Goal: Information Seeking & Learning: Learn about a topic

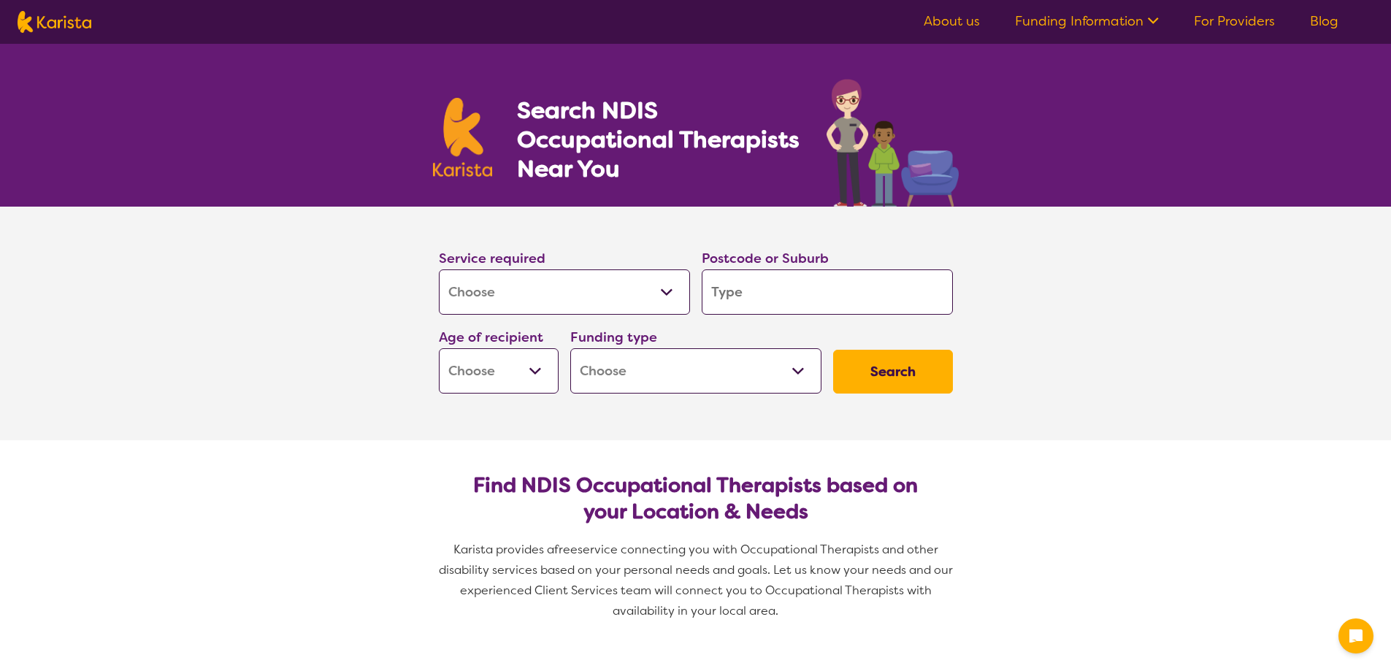
select select "[MEDICAL_DATA]"
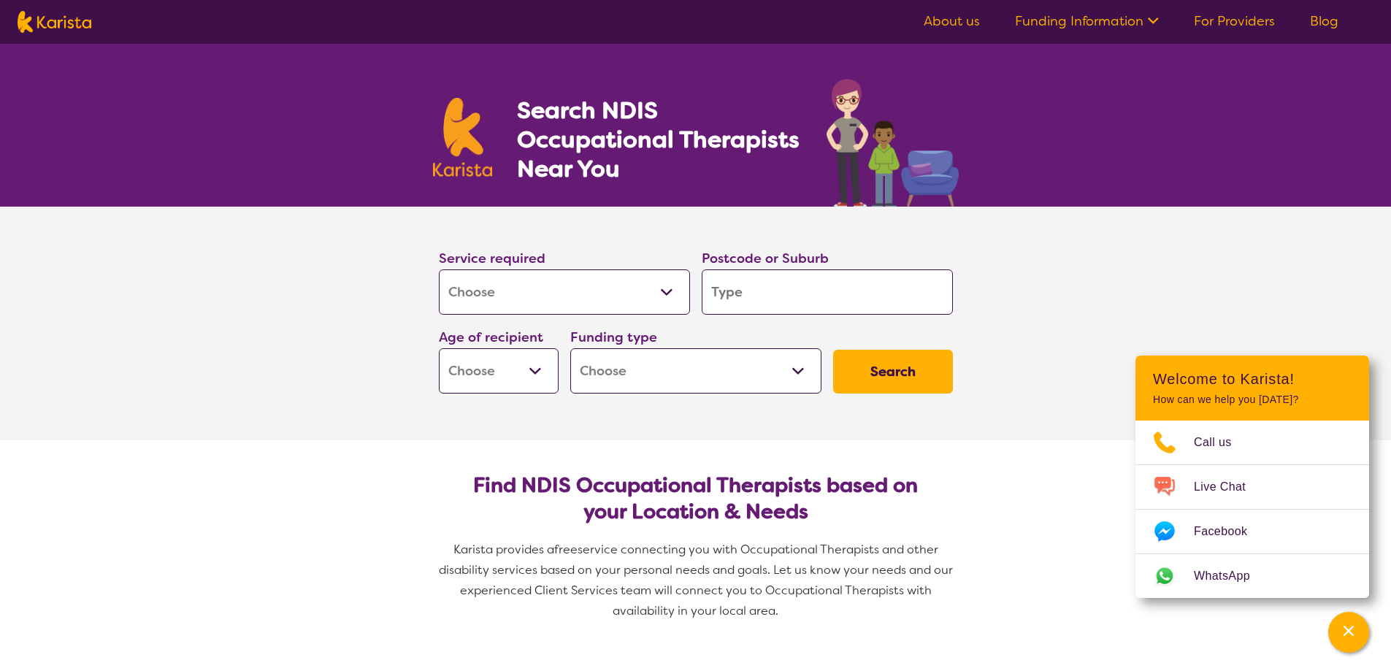
click at [720, 285] on input "search" at bounding box center [827, 292] width 251 height 45
type input "2"
type input "22"
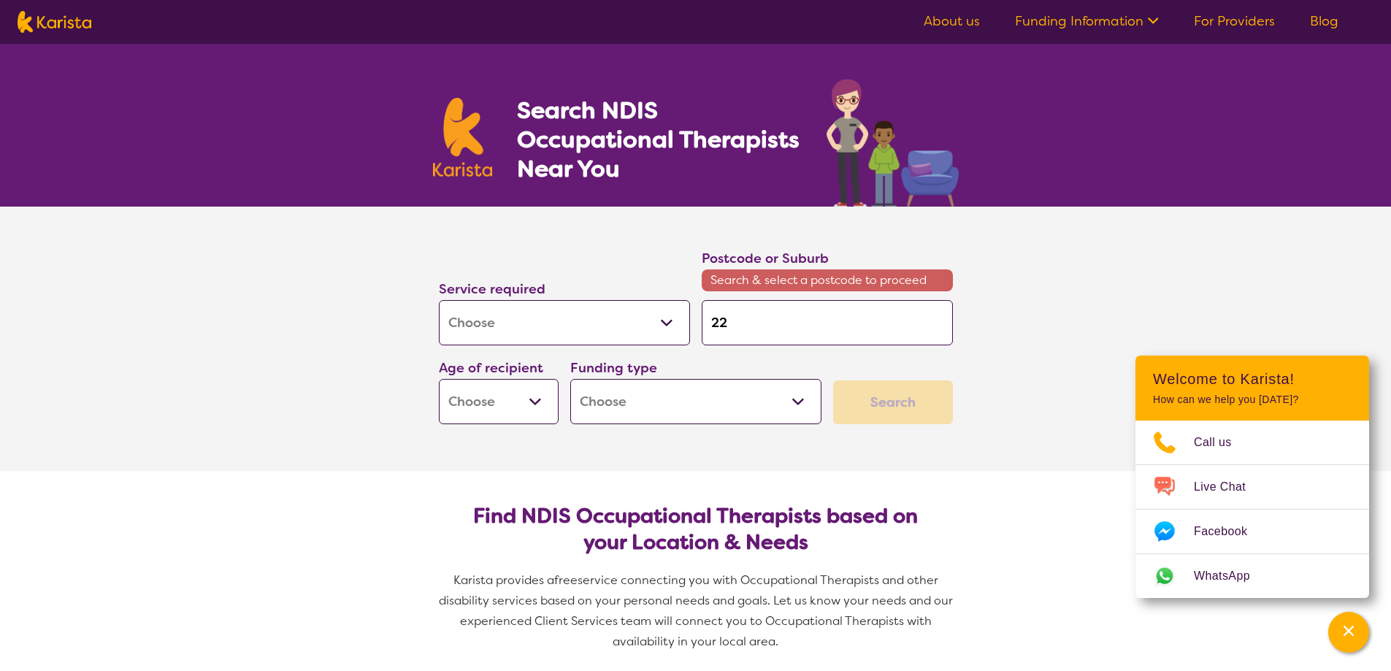
type input "226"
type input "2263"
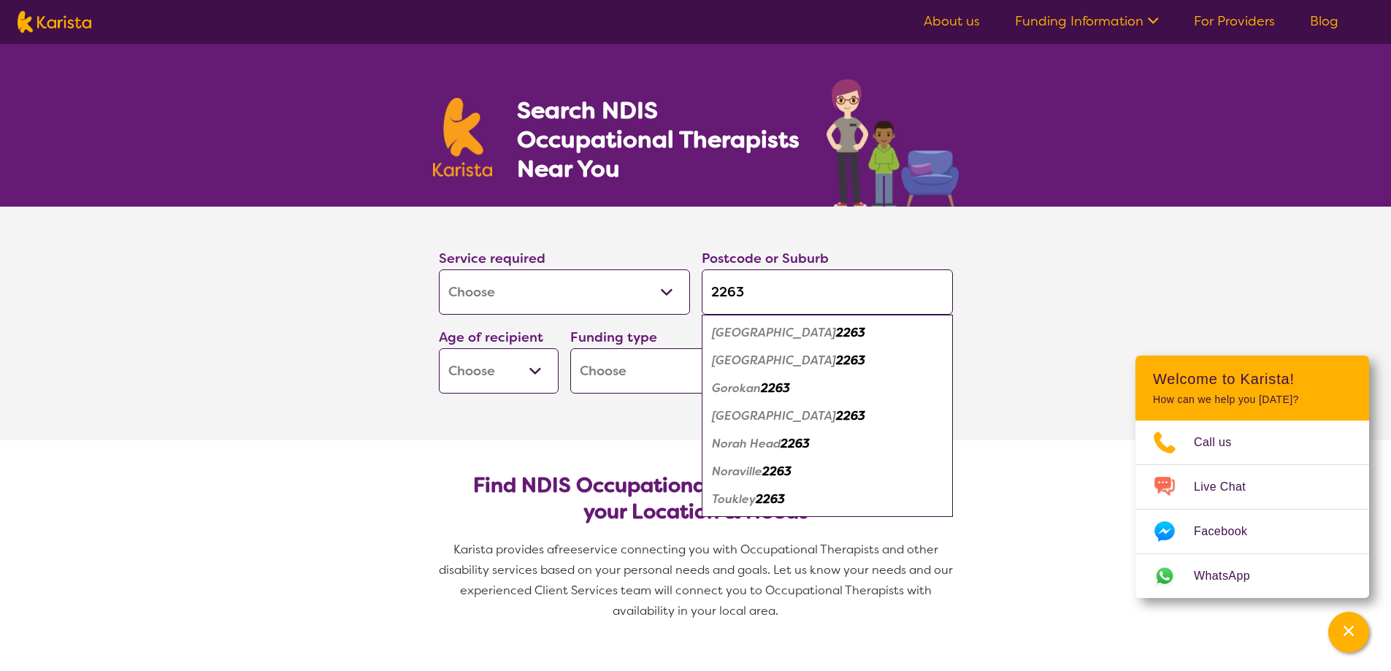
type input "2263"
click at [836, 416] on em "2263" at bounding box center [850, 415] width 29 height 15
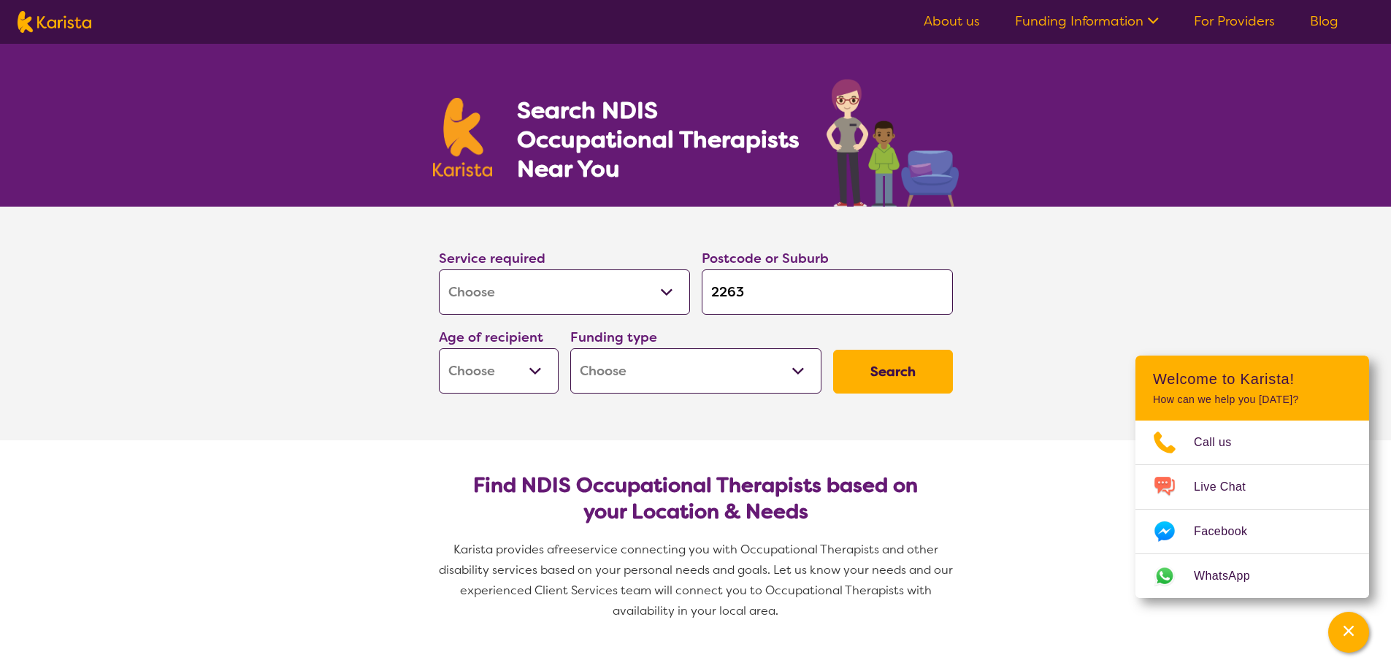
click at [536, 370] on select "Early Childhood - 0 to 9 Child - 10 to 11 Adolescent - 12 to 17 Adult - 18 to 6…" at bounding box center [499, 370] width 120 height 45
select select "AD"
click at [439, 348] on select "Early Childhood - 0 to 9 Child - 10 to 11 Adolescent - 12 to 17 Adult - 18 to 6…" at bounding box center [499, 370] width 120 height 45
select select "AD"
click at [800, 370] on select "Home Care Package (HCP) National Disability Insurance Scheme (NDIS) I don't know" at bounding box center [695, 370] width 251 height 45
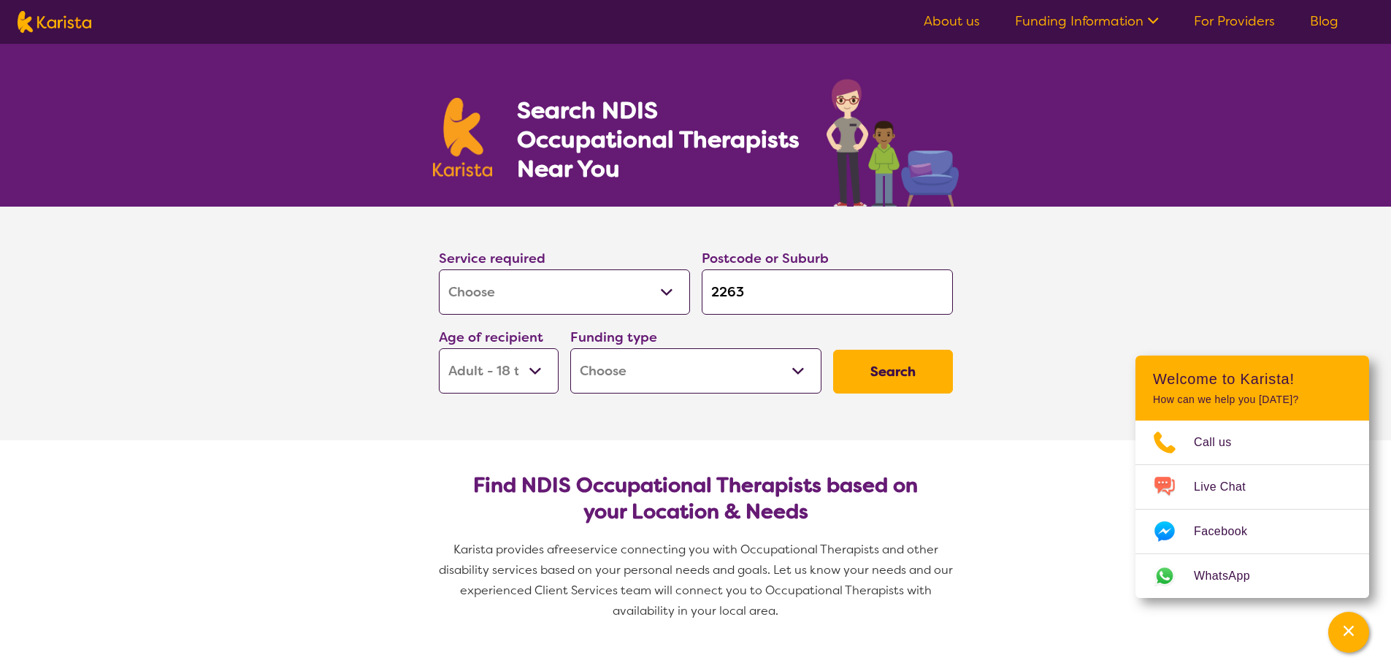
click at [635, 366] on select "Home Care Package (HCP) National Disability Insurance Scheme (NDIS) I don't know" at bounding box center [695, 370] width 251 height 45
click at [873, 367] on button "Search" at bounding box center [893, 372] width 120 height 44
click at [802, 368] on select "Home Care Package (HCP) National Disability Insurance Scheme (NDIS) I don't know" at bounding box center [695, 370] width 251 height 45
select select "i-don-t-know"
click at [570, 348] on select "Home Care Package (HCP) National Disability Insurance Scheme (NDIS) I don't know" at bounding box center [695, 370] width 251 height 45
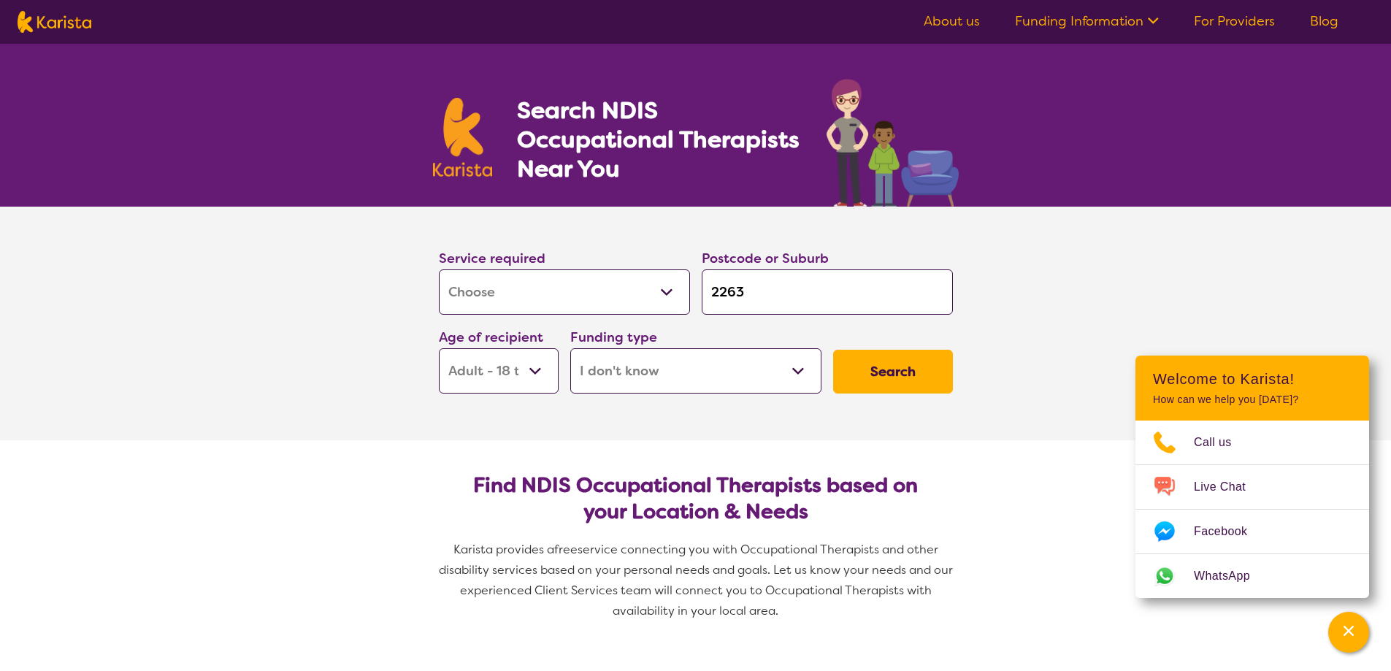
select select "i-don-t-know"
click at [884, 368] on button "Search" at bounding box center [893, 372] width 120 height 44
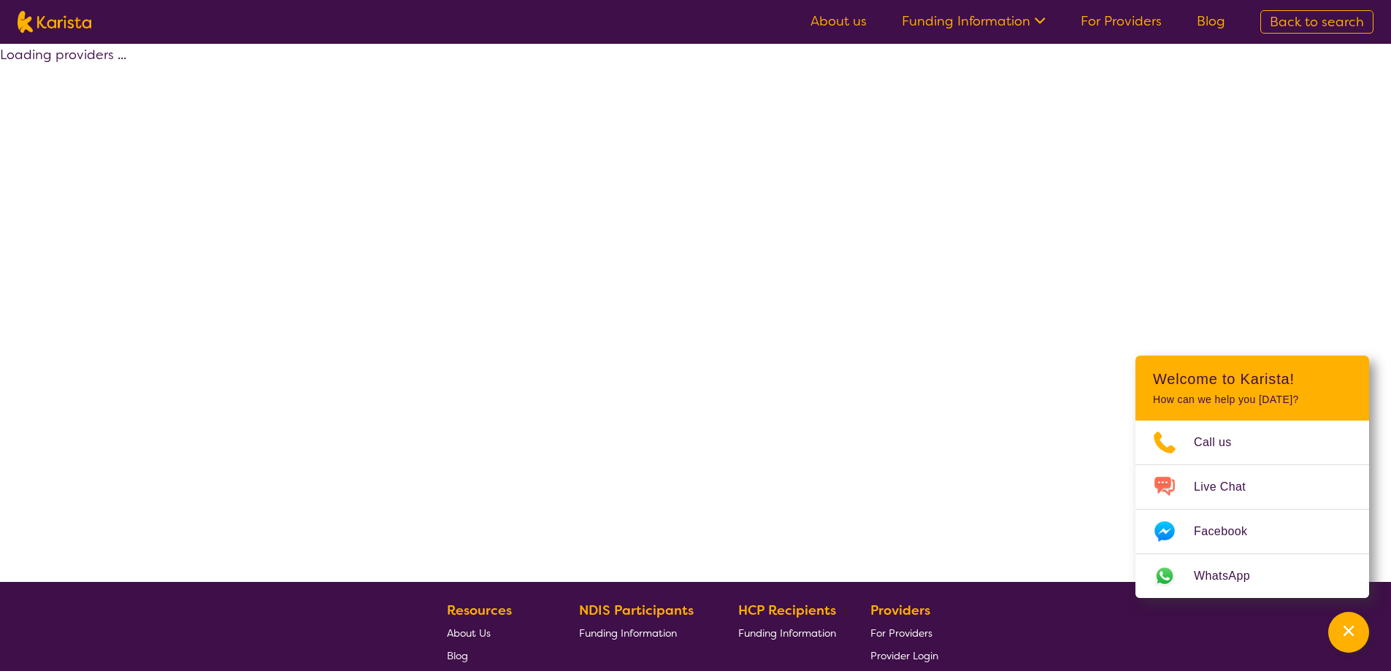
select select "[MEDICAL_DATA]"
select select "AD"
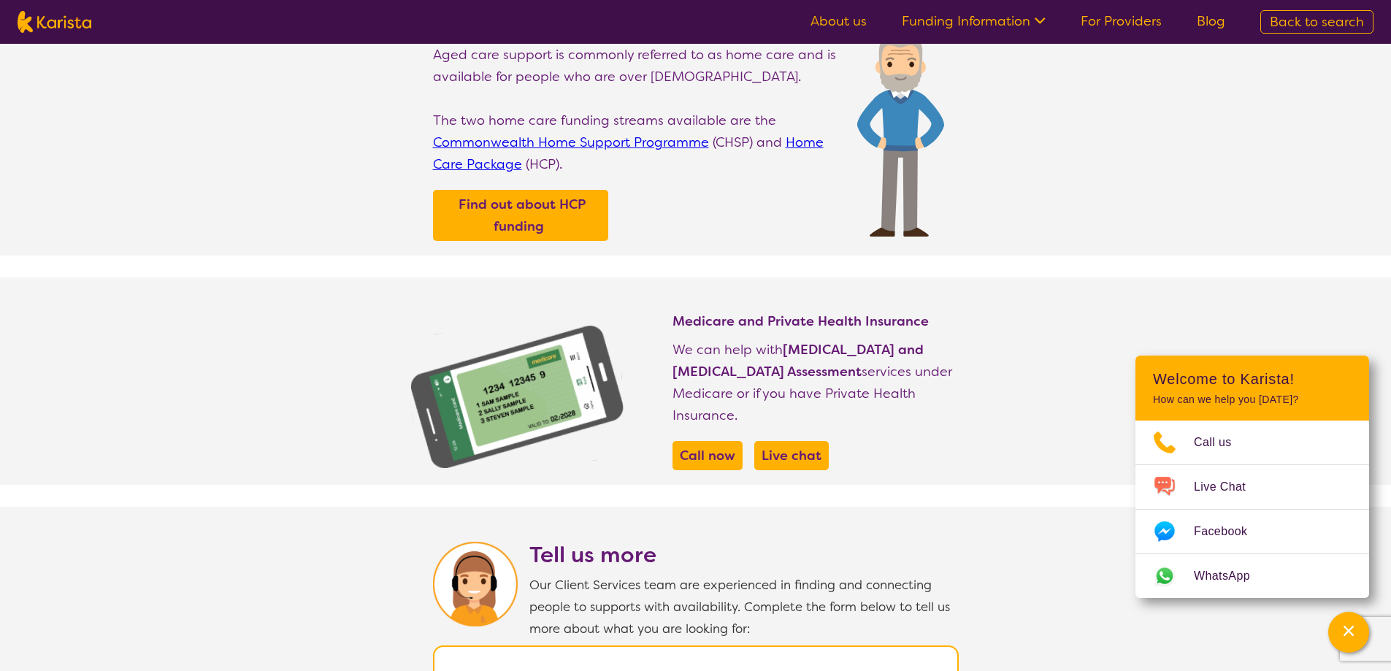
scroll to position [73, 0]
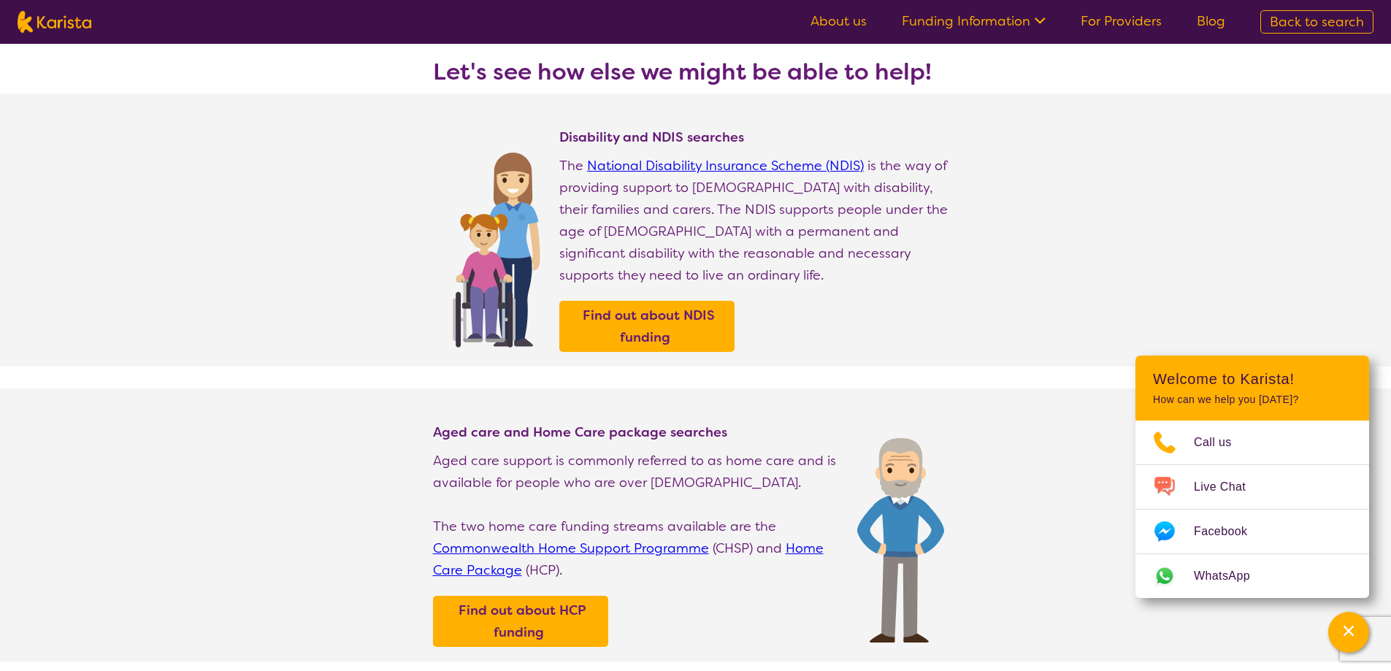
select select "[MEDICAL_DATA]"
select select "AD"
select select "i-don-t-know"
select select "[MEDICAL_DATA]"
select select "AD"
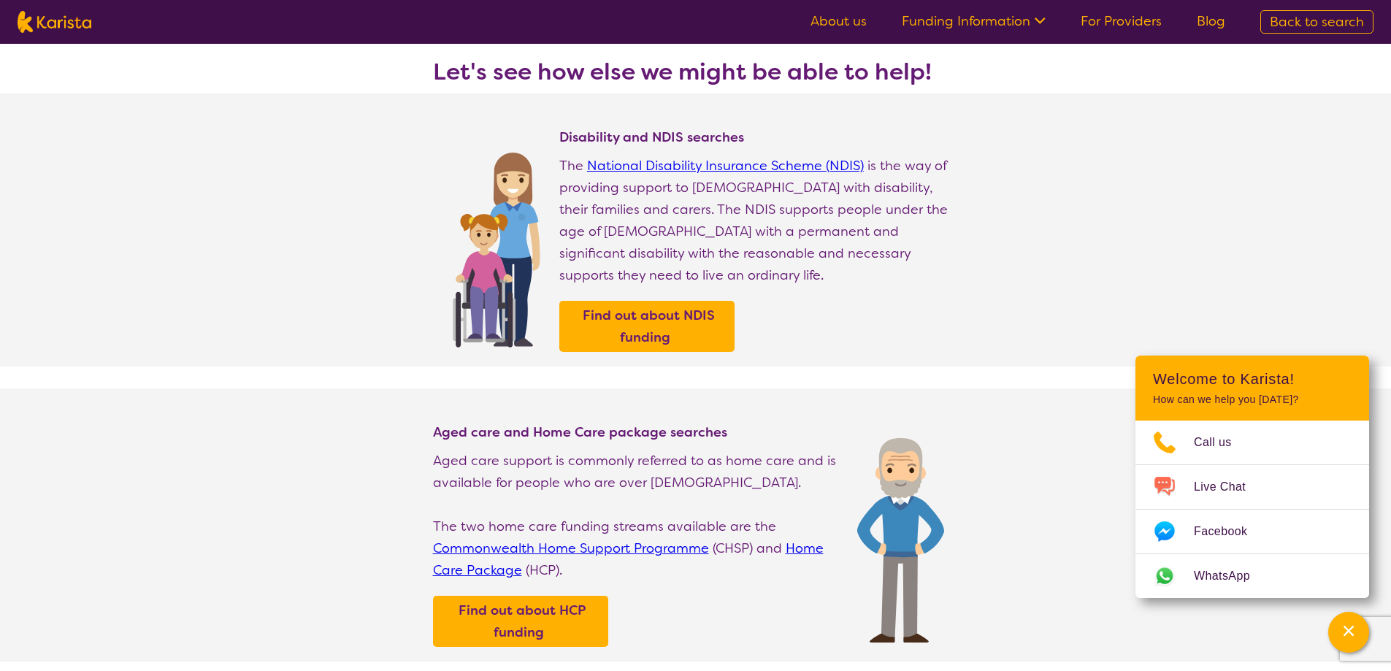
select select "i-don-t-know"
